Goal: Task Accomplishment & Management: Use online tool/utility

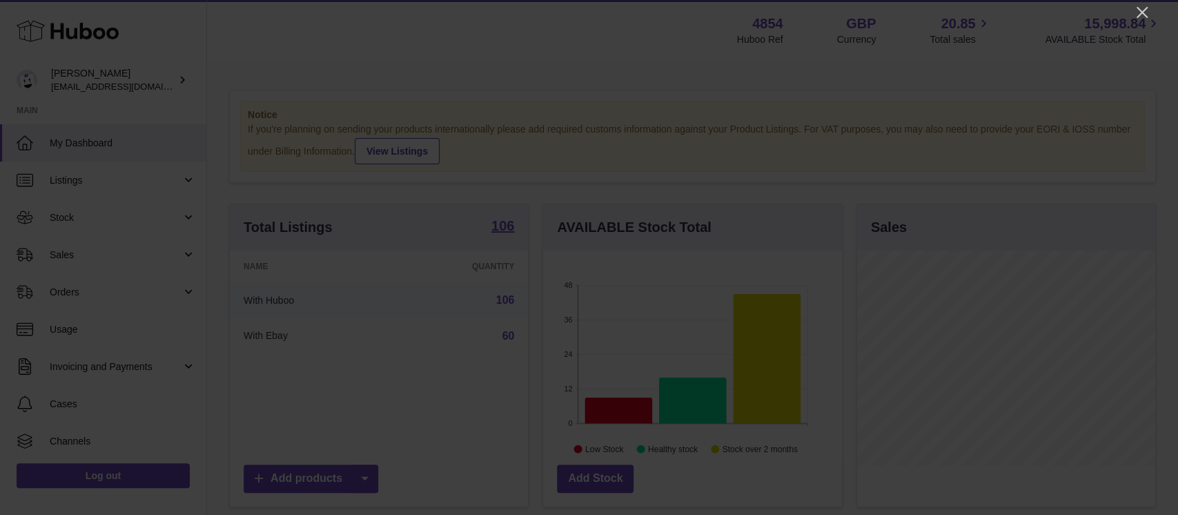
scroll to position [215, 298]
click at [1140, 6] on icon "Close" at bounding box center [1142, 12] width 17 height 17
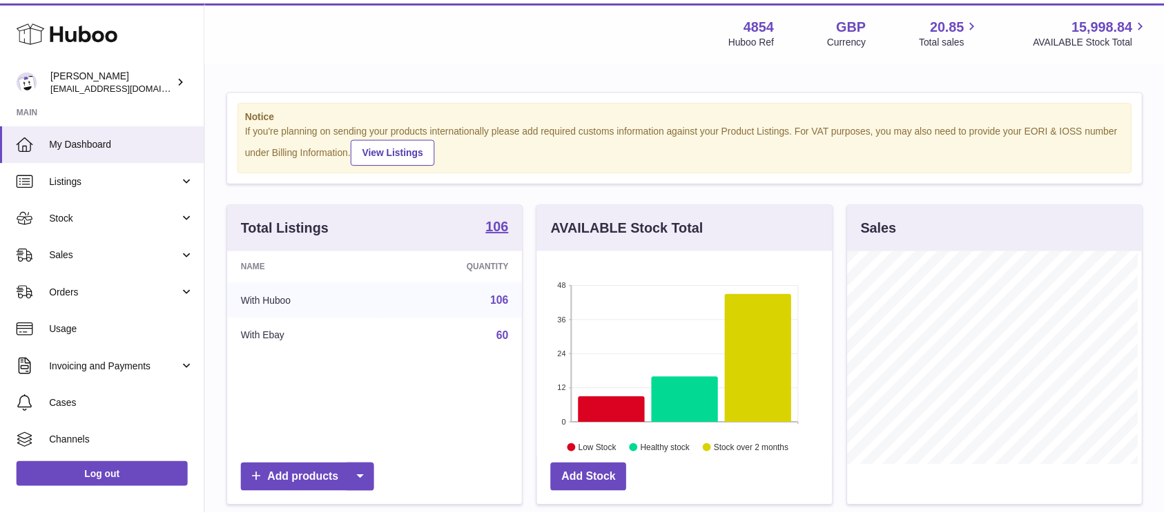
scroll to position [690011, 689932]
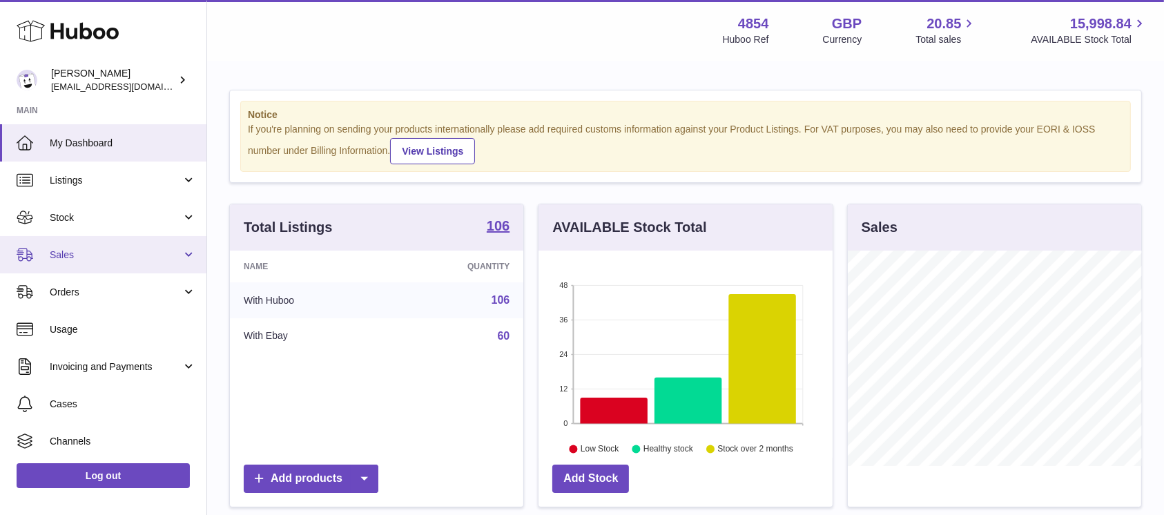
click at [136, 246] on link "Sales" at bounding box center [103, 254] width 206 height 37
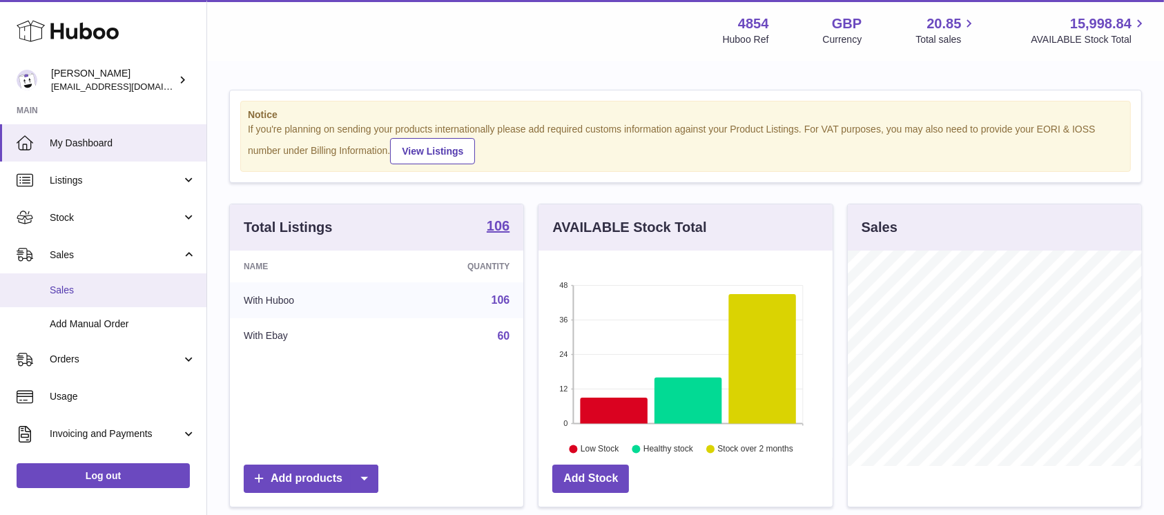
click at [109, 281] on link "Sales" at bounding box center [103, 290] width 206 height 34
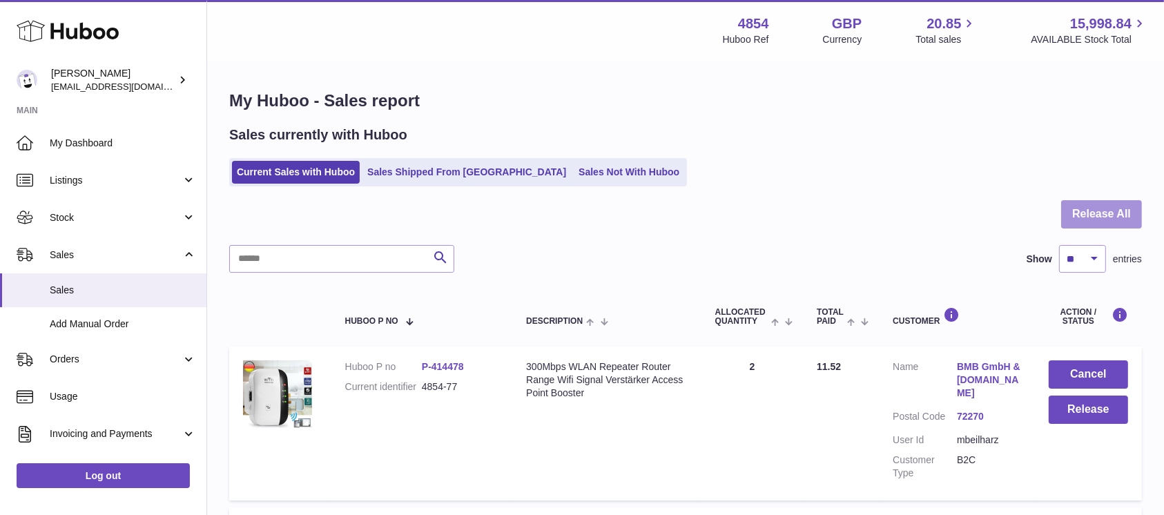
click at [1082, 226] on button "Release All" at bounding box center [1101, 214] width 81 height 28
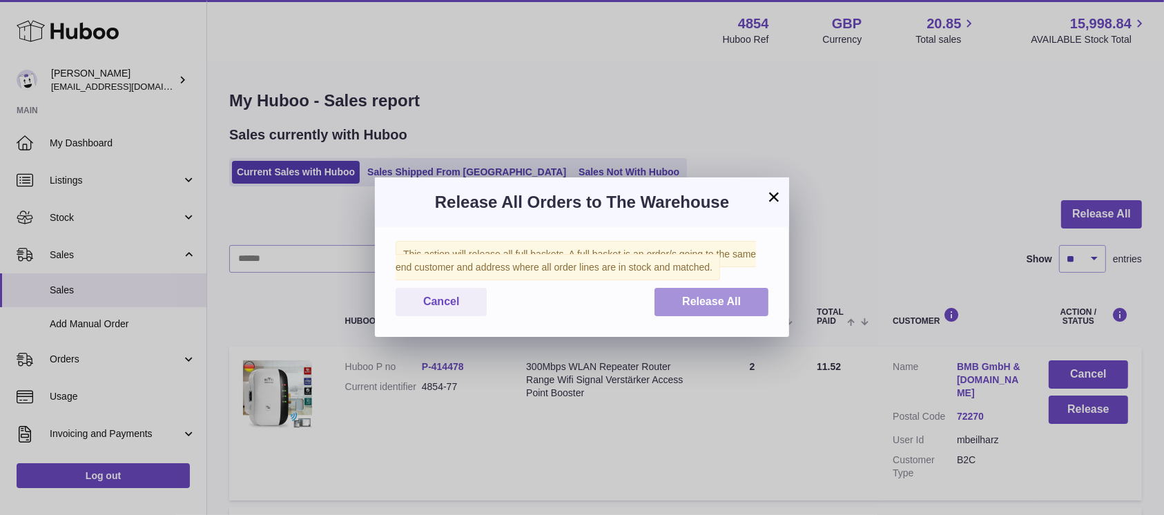
click at [707, 288] on button "Release All" at bounding box center [711, 302] width 114 height 28
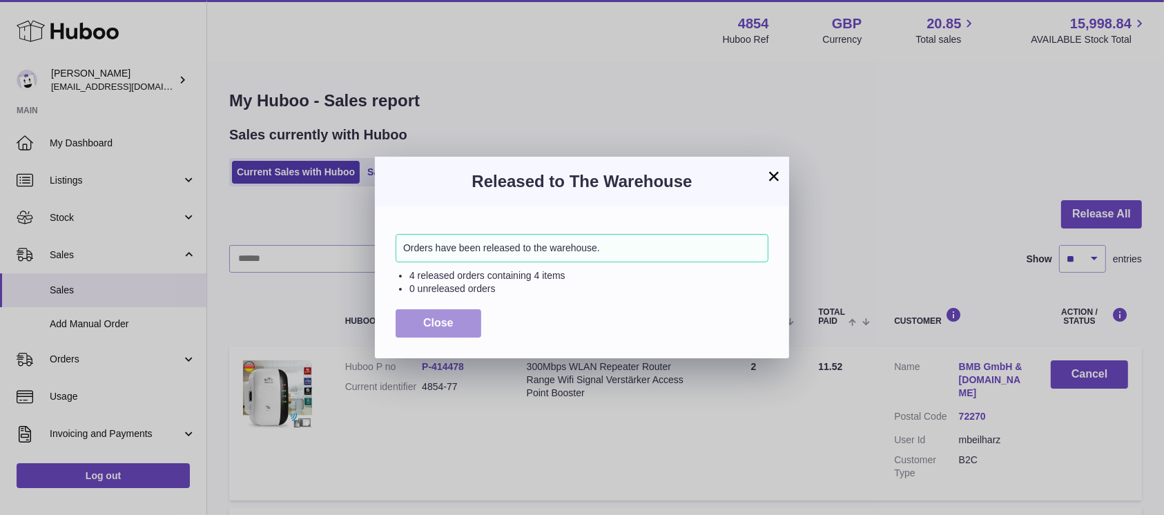
drag, startPoint x: 441, startPoint y: 318, endPoint x: 447, endPoint y: 312, distance: 8.3
click at [441, 318] on span "Close" at bounding box center [438, 323] width 30 height 12
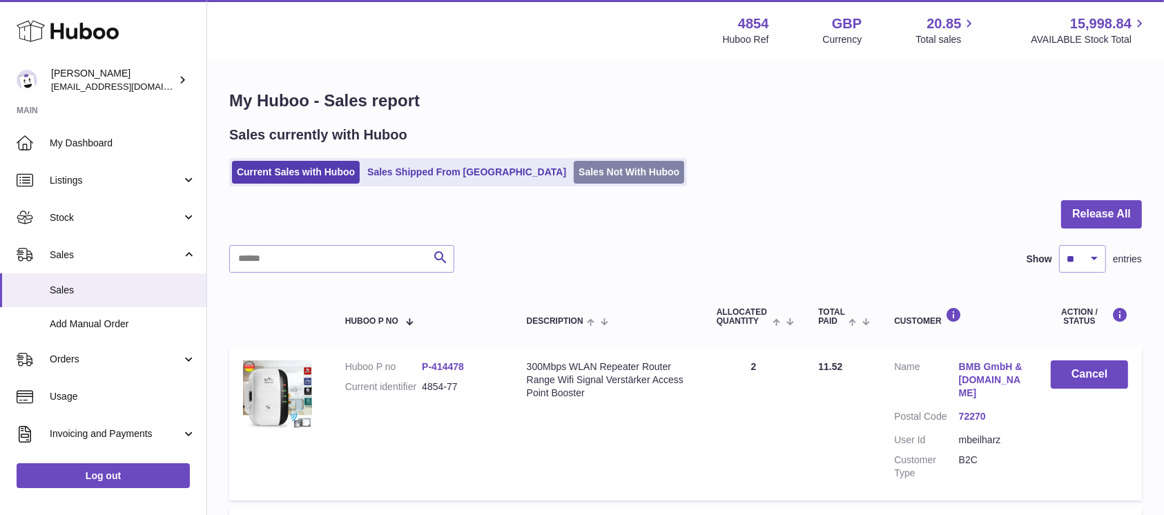
click at [574, 172] on link "Sales Not With Huboo" at bounding box center [629, 172] width 110 height 23
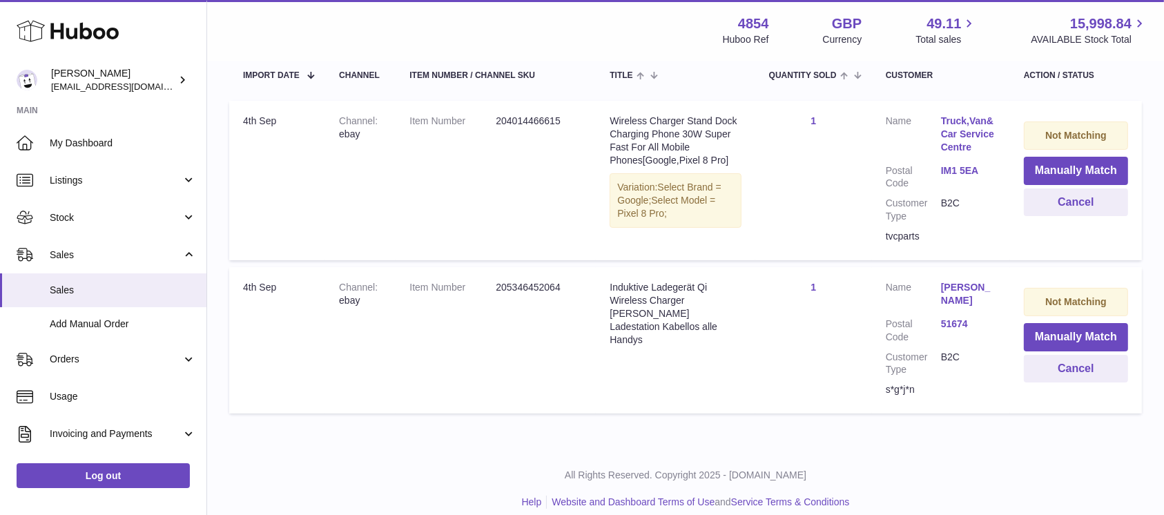
scroll to position [268, 0]
click at [1049, 164] on button "Manually Match" at bounding box center [1076, 170] width 104 height 28
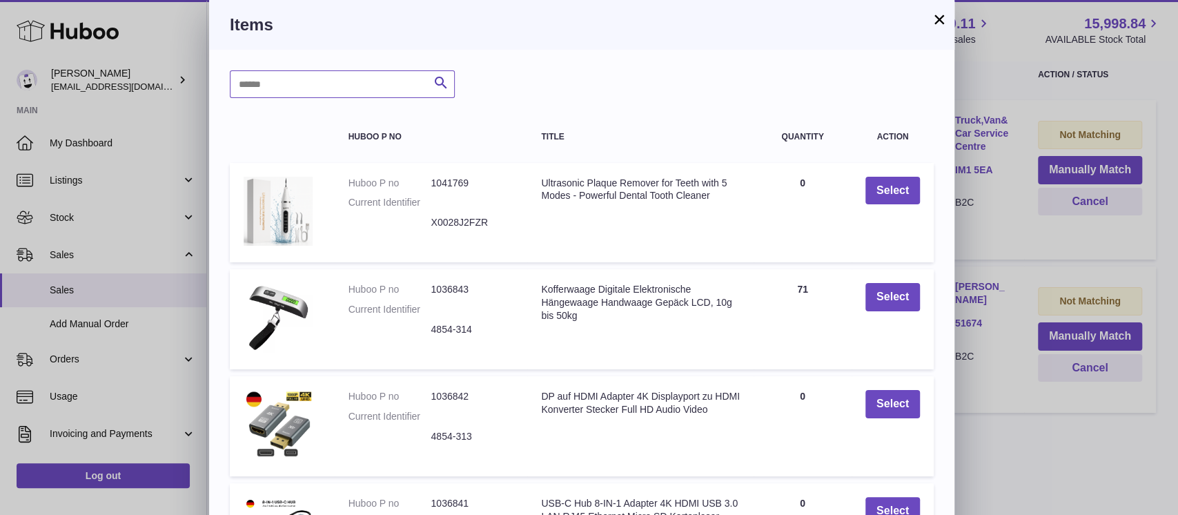
click at [351, 80] on input "text" at bounding box center [342, 84] width 225 height 28
type input "*****"
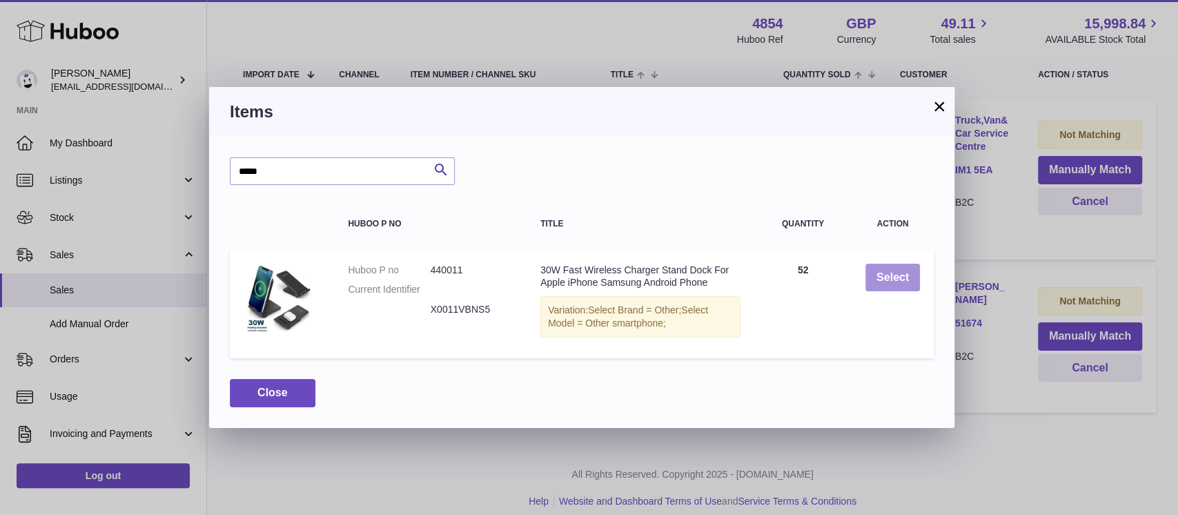
click at [880, 275] on button "Select" at bounding box center [893, 278] width 55 height 28
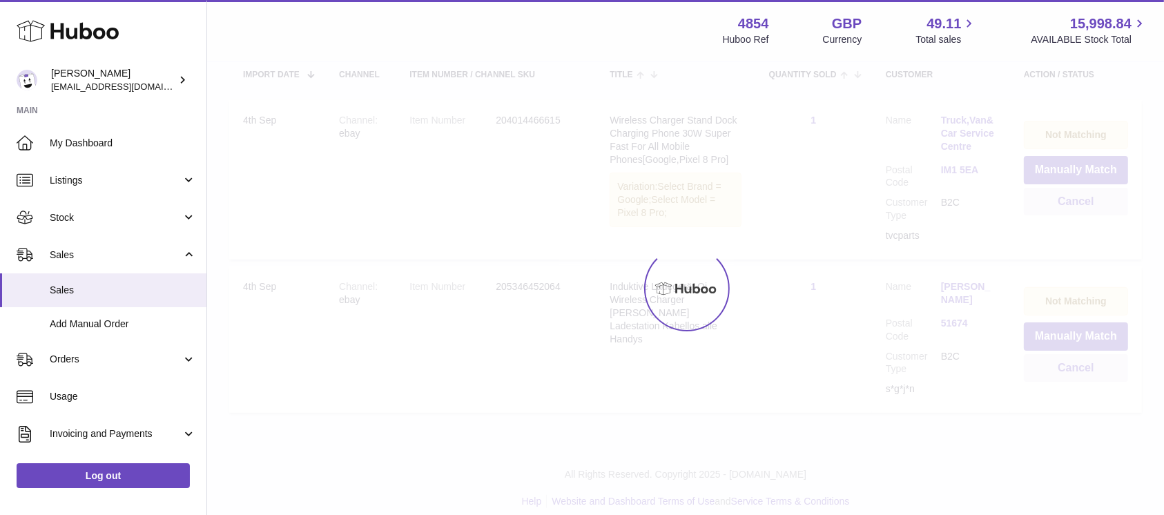
scroll to position [102, 0]
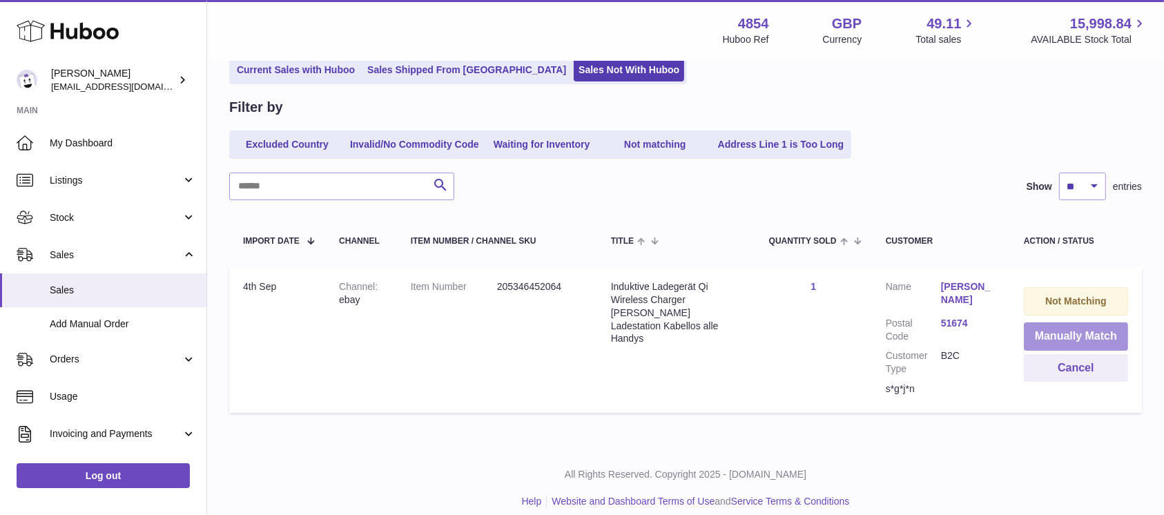
click at [1055, 333] on button "Manually Match" at bounding box center [1076, 336] width 104 height 28
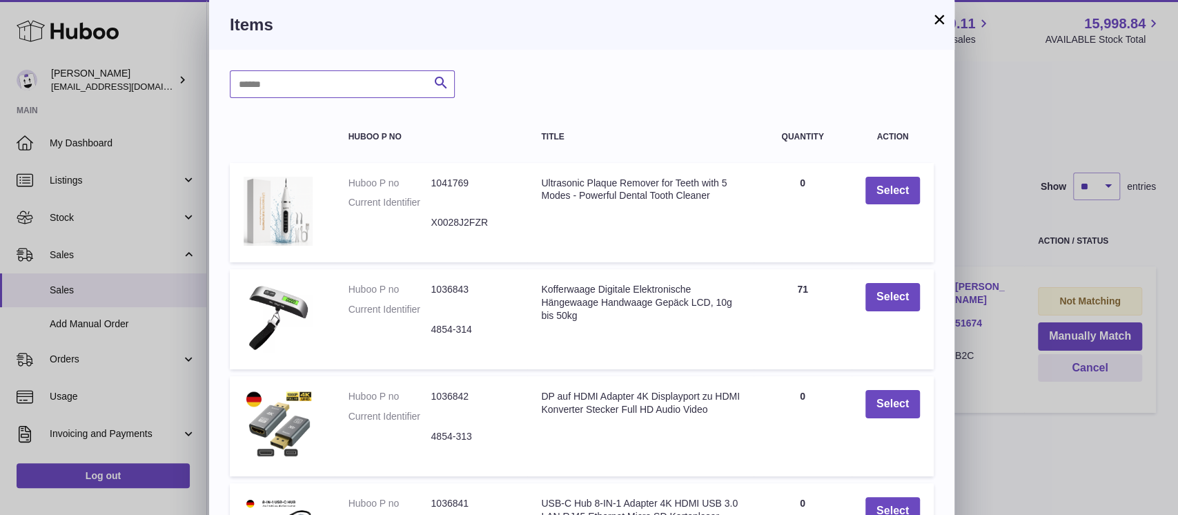
click at [311, 80] on input "text" at bounding box center [342, 84] width 225 height 28
type input "*****"
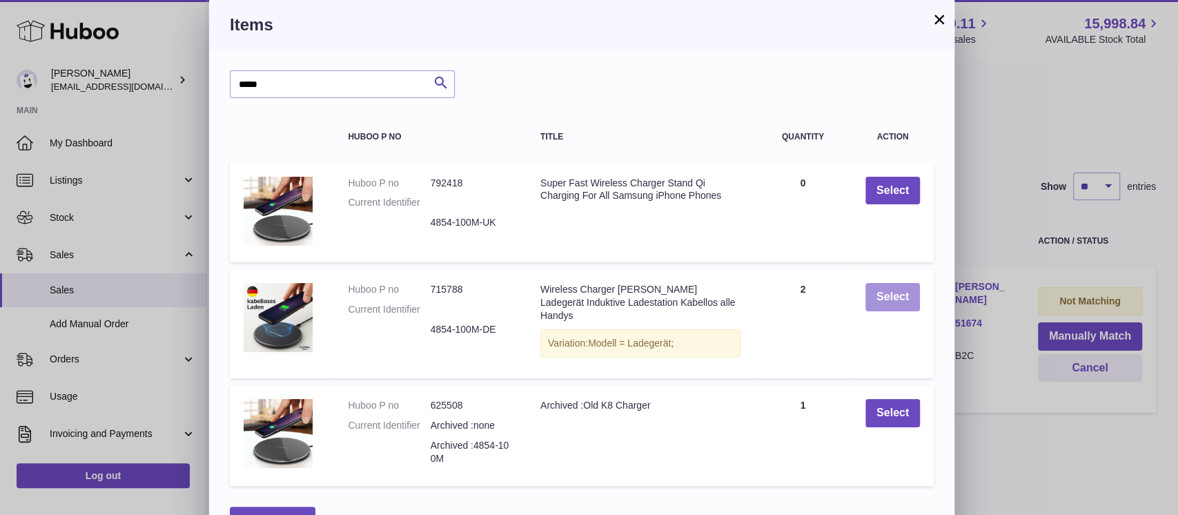
click at [897, 301] on button "Select" at bounding box center [893, 297] width 55 height 28
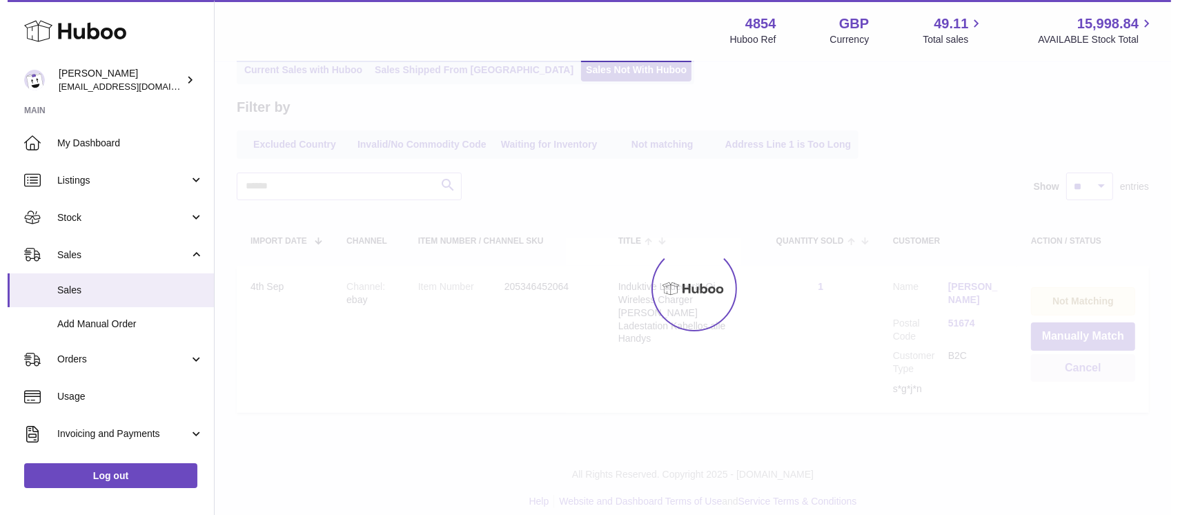
scroll to position [0, 0]
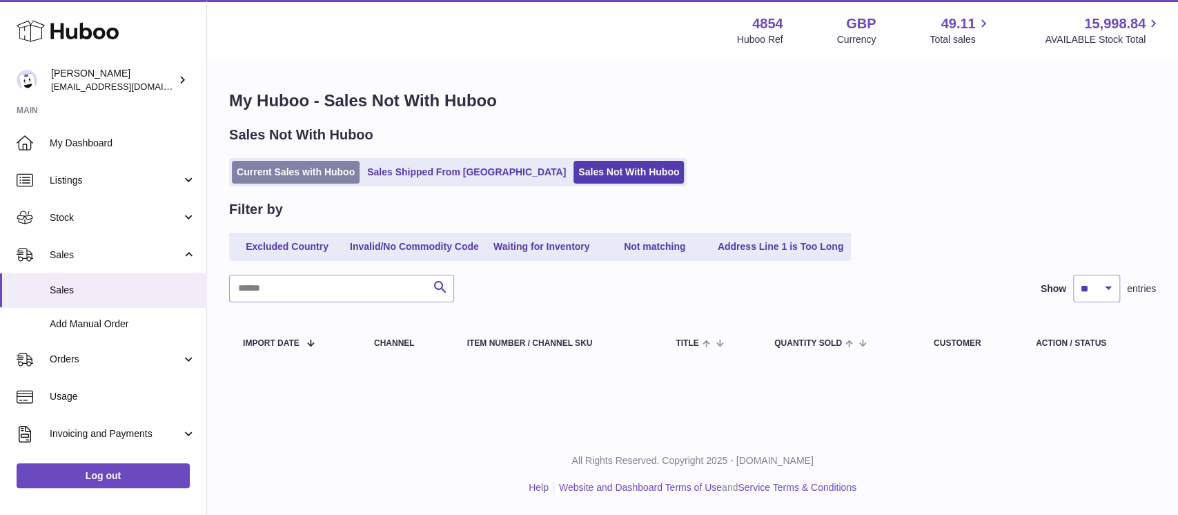
click at [295, 181] on link "Current Sales with Huboo" at bounding box center [296, 172] width 128 height 23
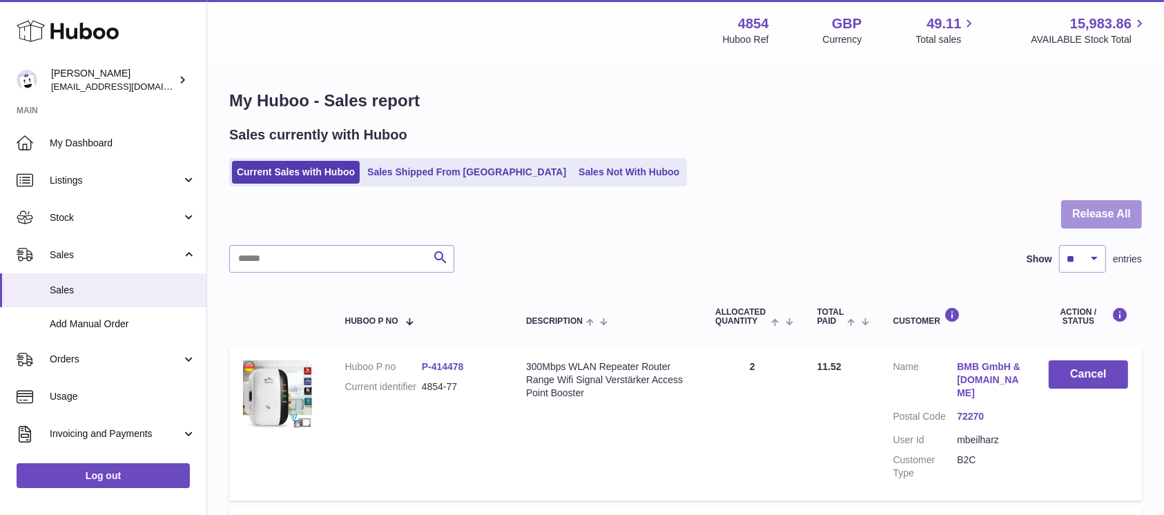
click at [1082, 221] on button "Release All" at bounding box center [1101, 214] width 81 height 28
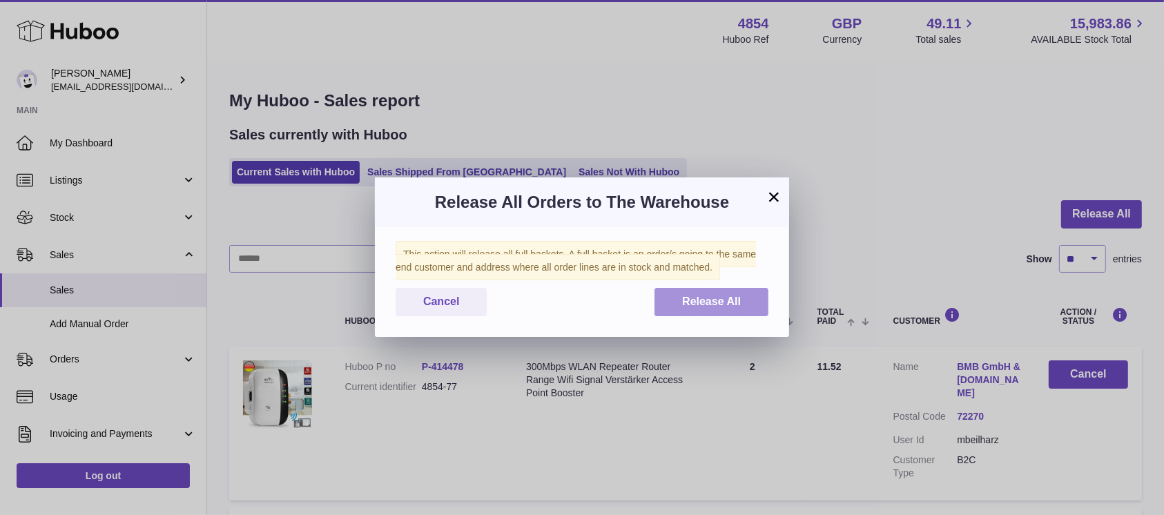
click at [683, 307] on span "Release All" at bounding box center [711, 301] width 59 height 12
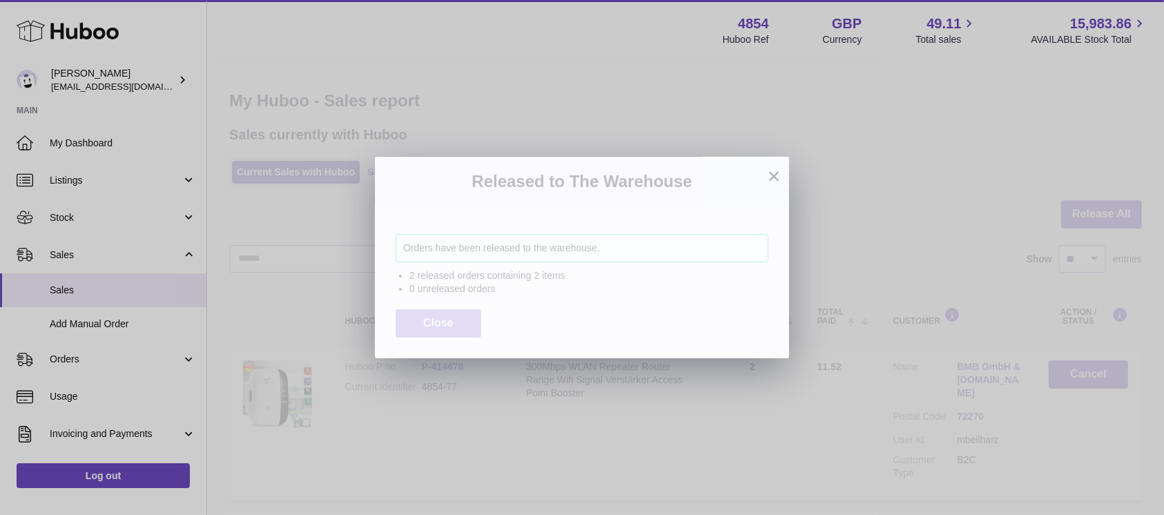
click at [440, 335] on button "Close" at bounding box center [438, 323] width 86 height 28
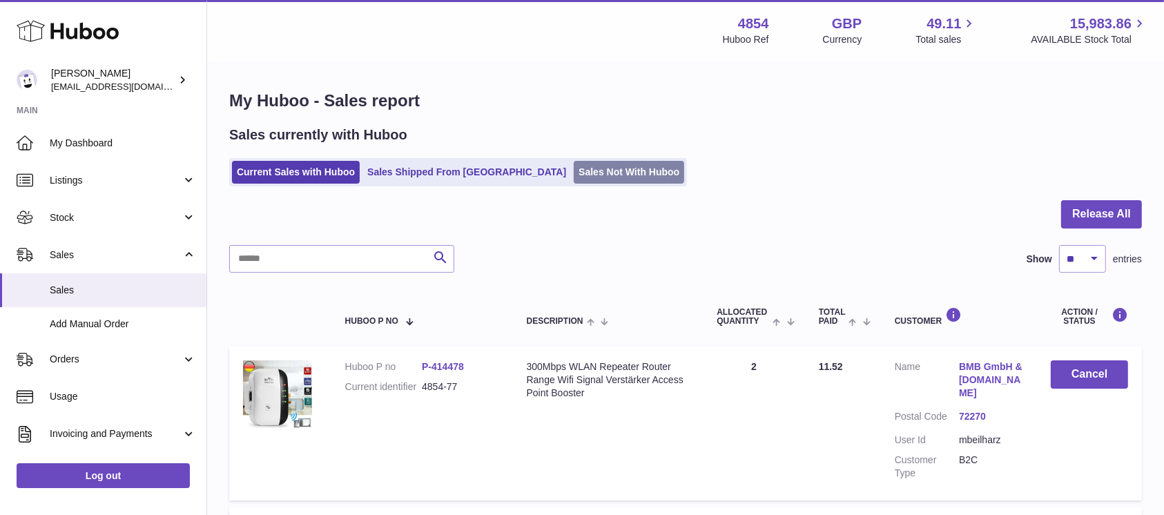
click at [574, 174] on link "Sales Not With Huboo" at bounding box center [629, 172] width 110 height 23
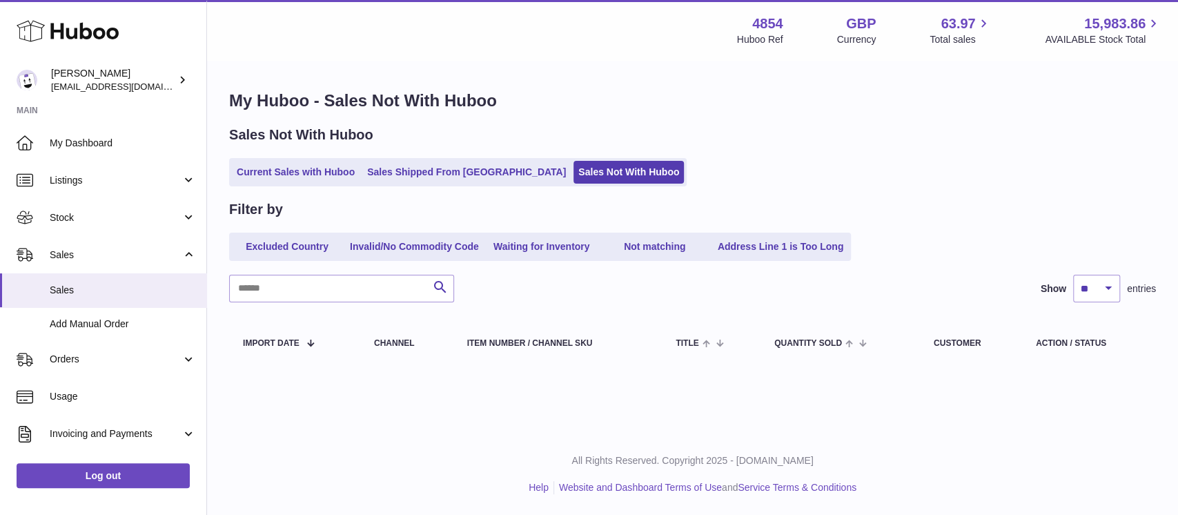
click at [297, 155] on div "Sales Not With Huboo Current Sales with Huboo Sales Shipped From [GEOGRAPHIC_DA…" at bounding box center [692, 156] width 927 height 61
click at [296, 166] on link "Current Sales with Huboo" at bounding box center [296, 172] width 128 height 23
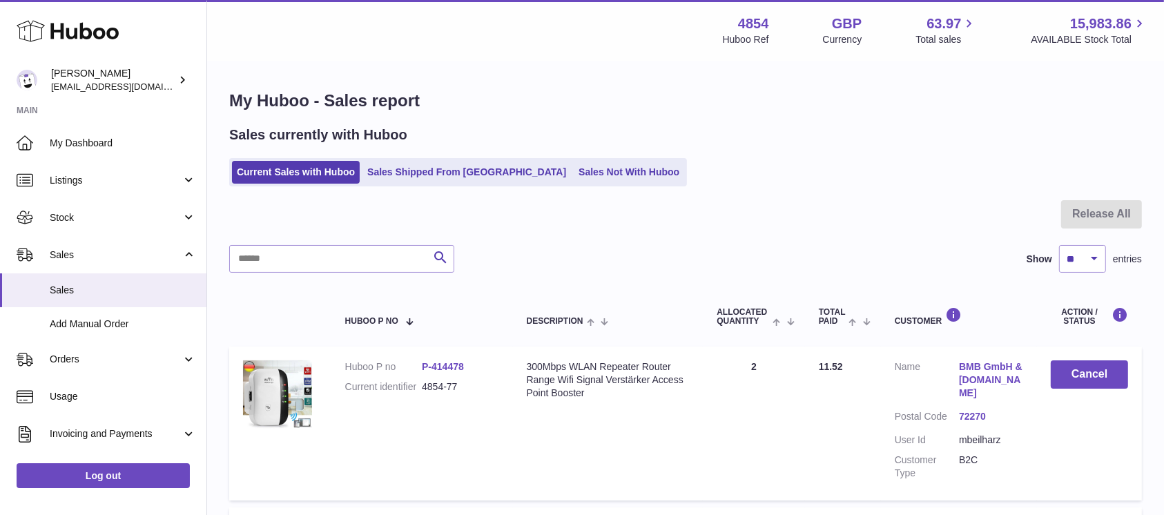
drag, startPoint x: 569, startPoint y: 179, endPoint x: 467, endPoint y: 8, distance: 199.6
click at [574, 179] on link "Sales Not With Huboo" at bounding box center [629, 172] width 110 height 23
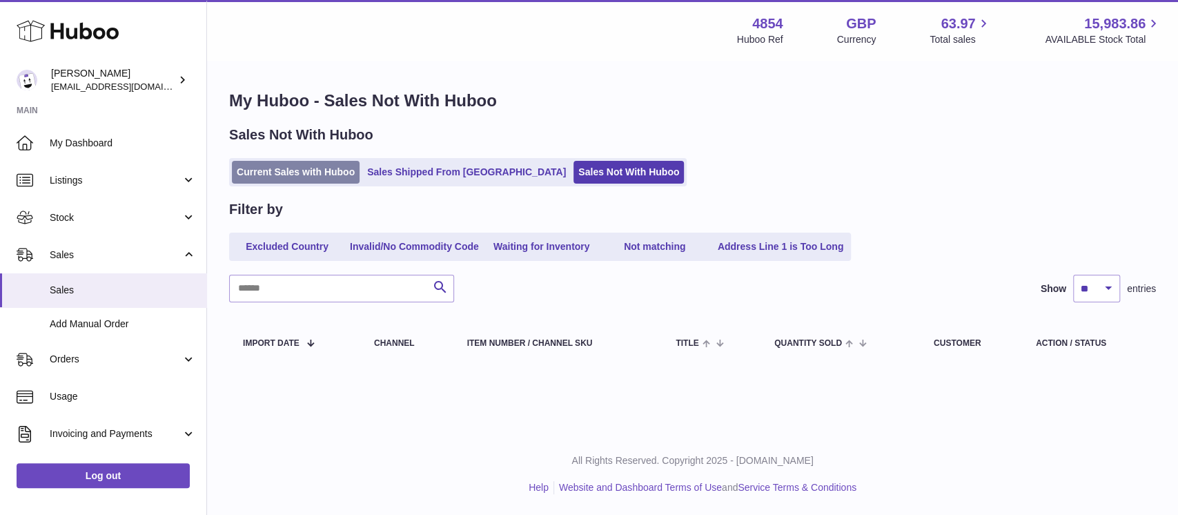
click at [325, 169] on link "Current Sales with Huboo" at bounding box center [296, 172] width 128 height 23
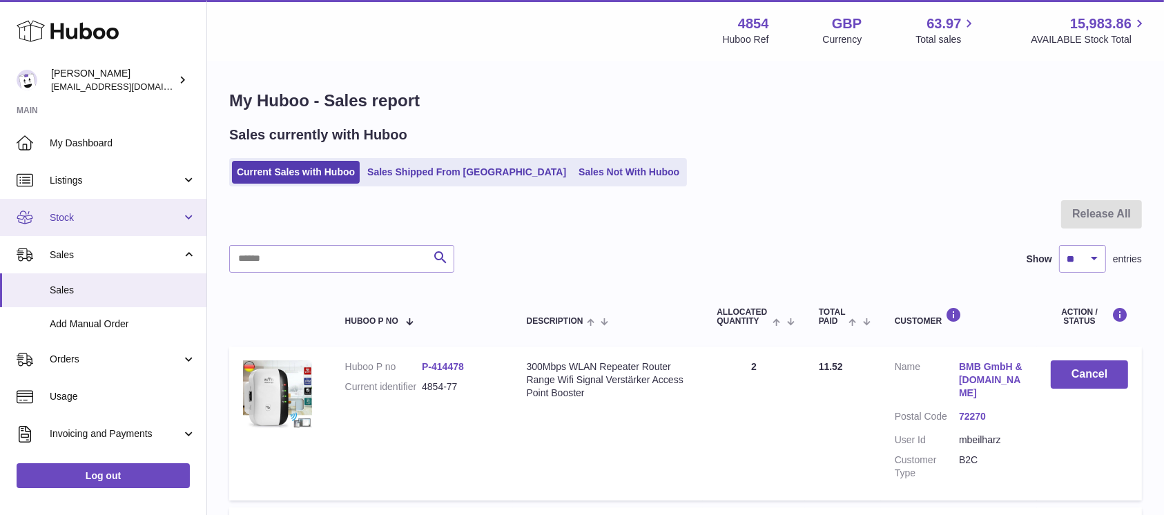
click at [137, 204] on link "Stock" at bounding box center [103, 217] width 206 height 37
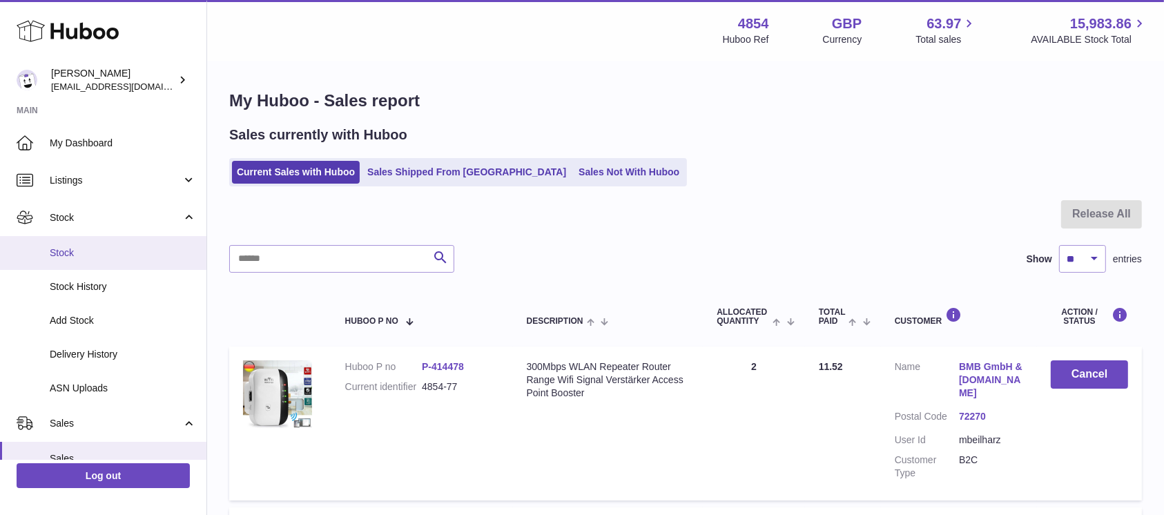
click at [130, 264] on link "Stock" at bounding box center [103, 253] width 206 height 34
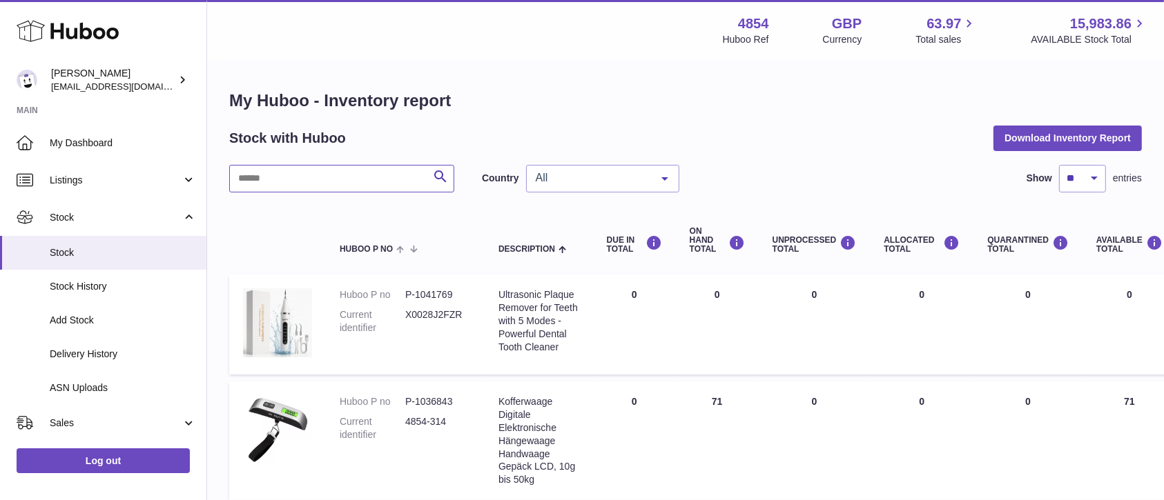
click at [344, 182] on input "text" at bounding box center [341, 179] width 225 height 28
type input "*****"
